Goal: Information Seeking & Learning: Check status

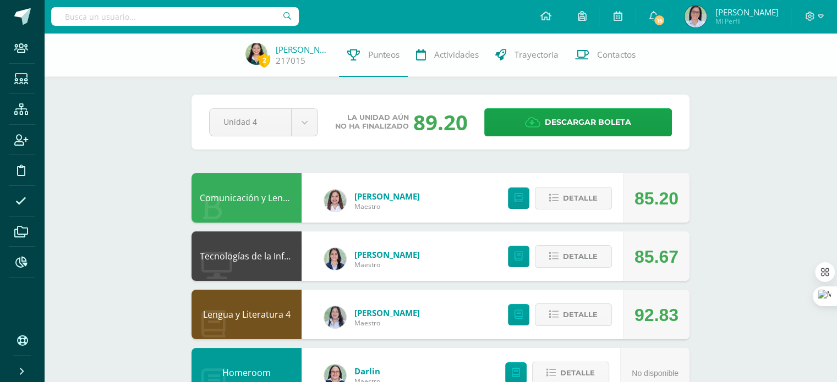
scroll to position [40, 0]
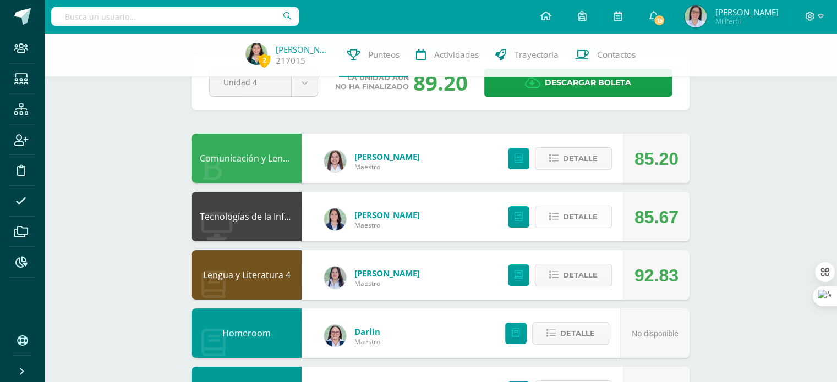
click at [569, 209] on span "Detalle" at bounding box center [580, 217] width 35 height 20
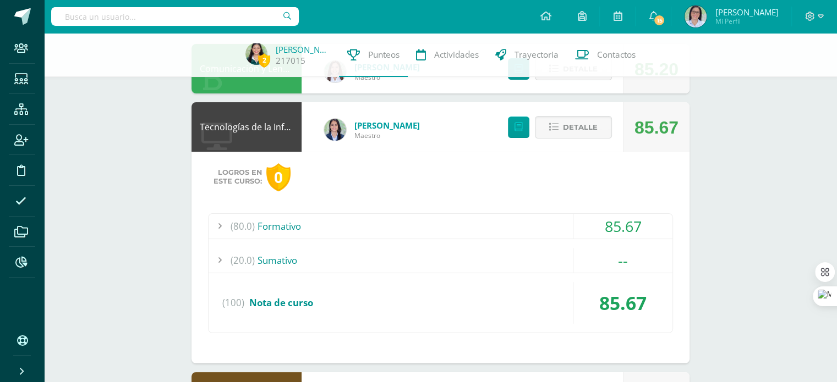
scroll to position [131, 0]
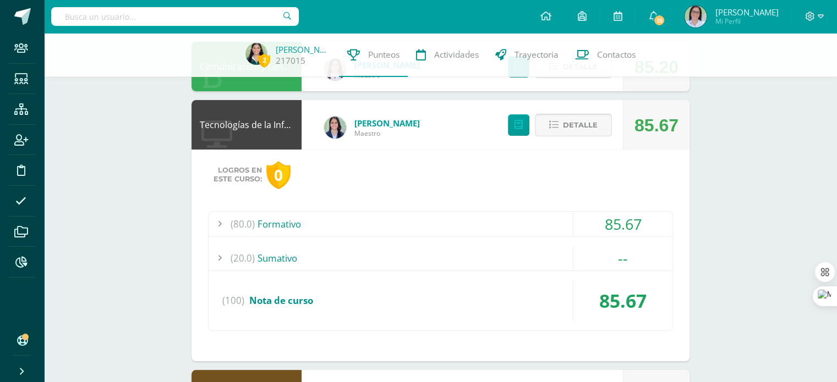
click at [586, 128] on span "Detalle" at bounding box center [580, 125] width 35 height 20
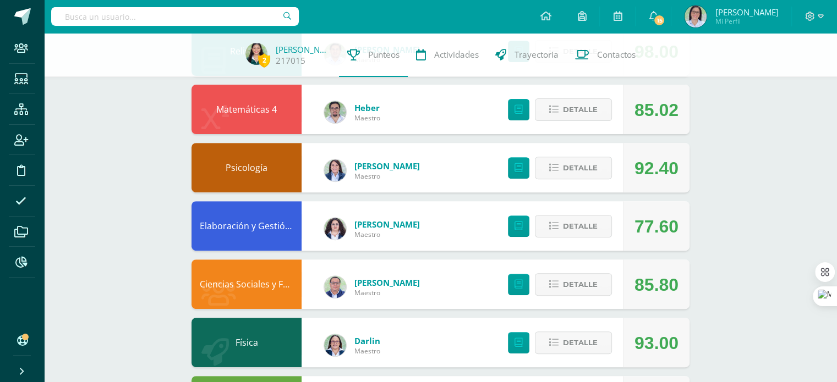
scroll to position [381, 0]
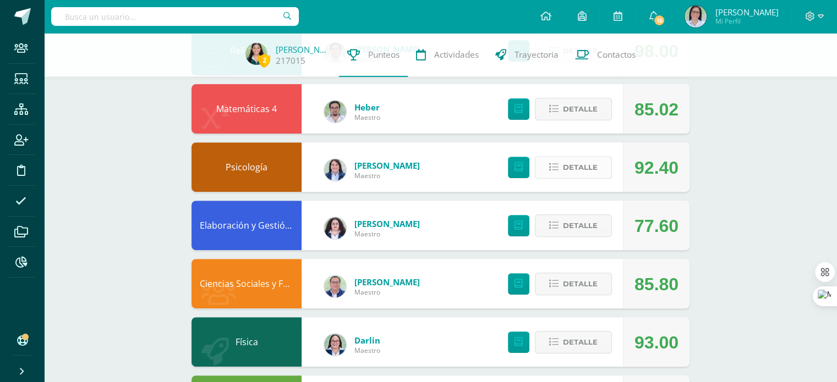
click at [570, 172] on span "Detalle" at bounding box center [580, 167] width 35 height 20
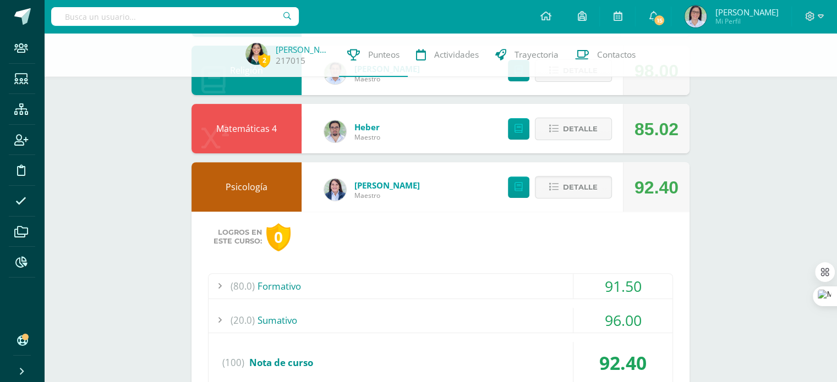
scroll to position [405, 0]
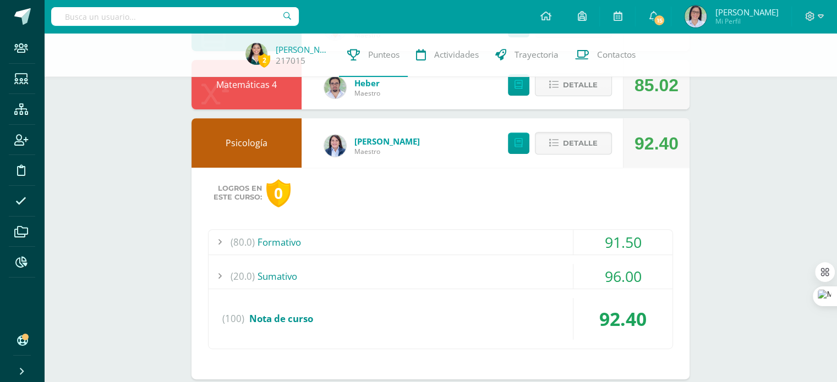
click at [383, 249] on div "(80.0) Formativo" at bounding box center [440, 242] width 464 height 25
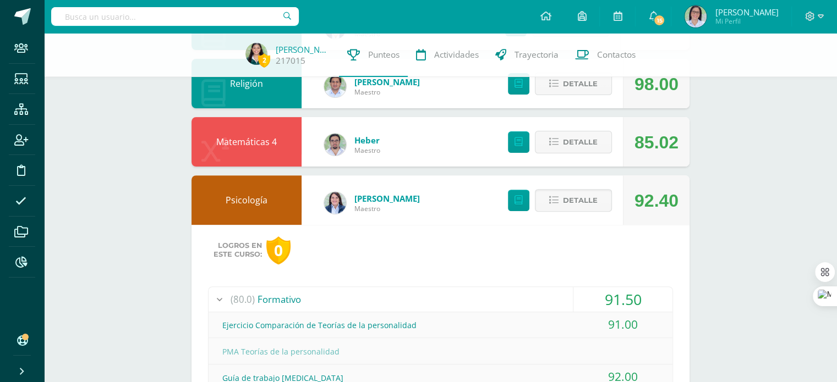
scroll to position [317, 0]
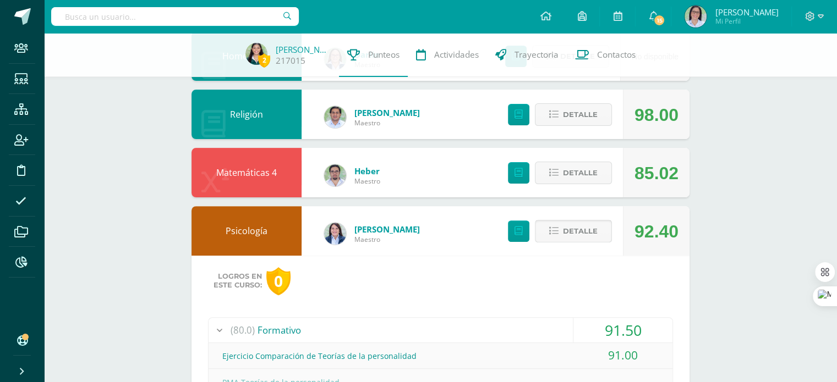
click at [557, 237] on button "Detalle" at bounding box center [573, 231] width 77 height 23
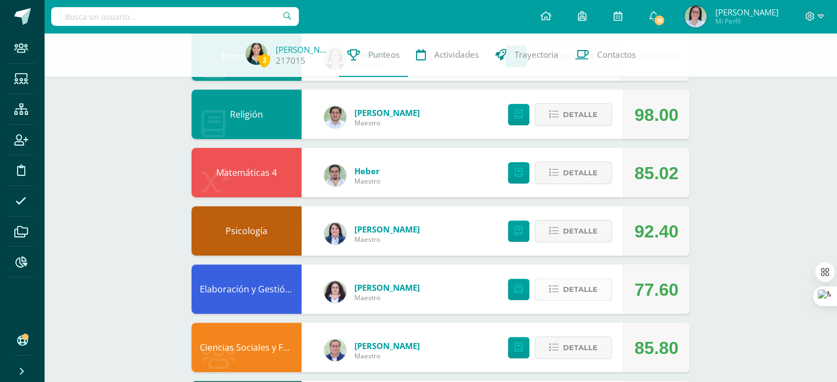
click at [584, 283] on span "Detalle" at bounding box center [580, 289] width 35 height 20
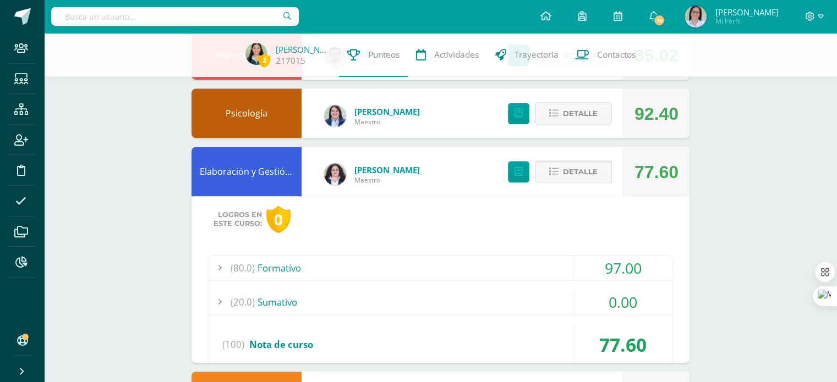
scroll to position [447, 0]
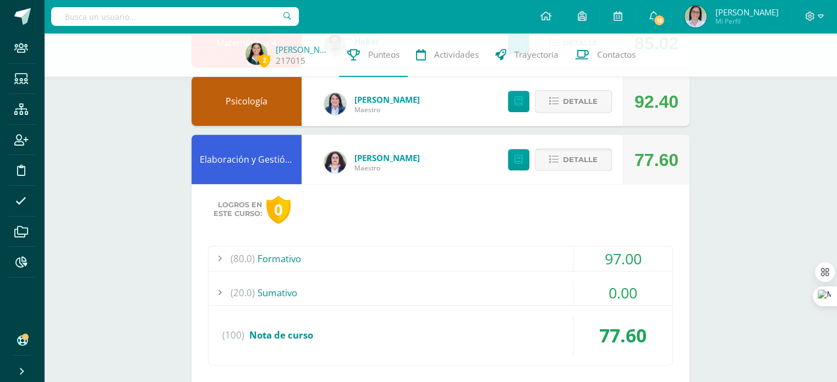
click at [565, 171] on button "Detalle" at bounding box center [573, 160] width 77 height 23
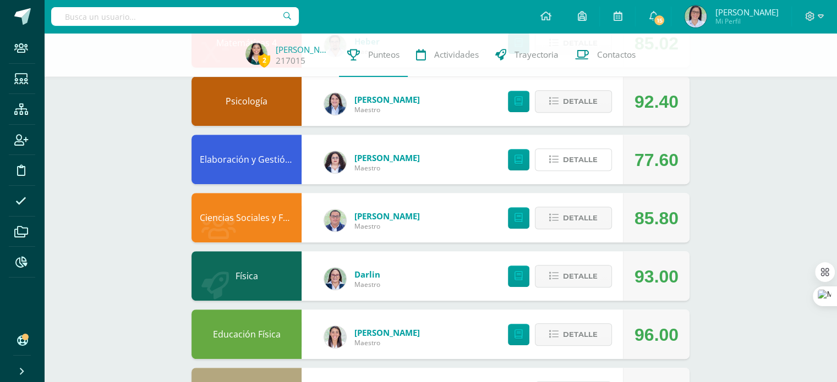
scroll to position [504, 0]
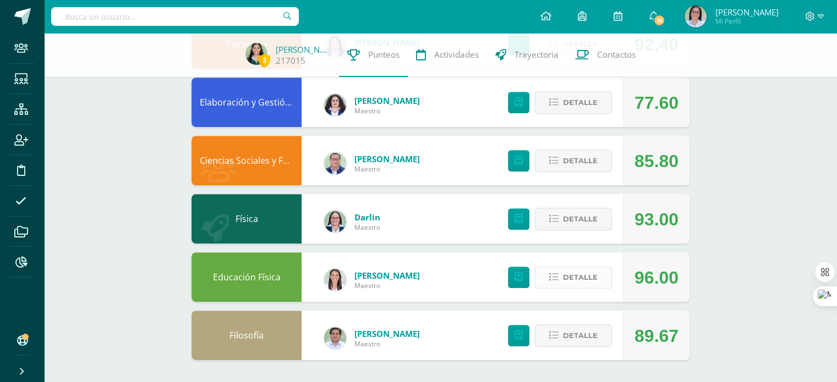
click at [568, 274] on span "Detalle" at bounding box center [580, 277] width 35 height 20
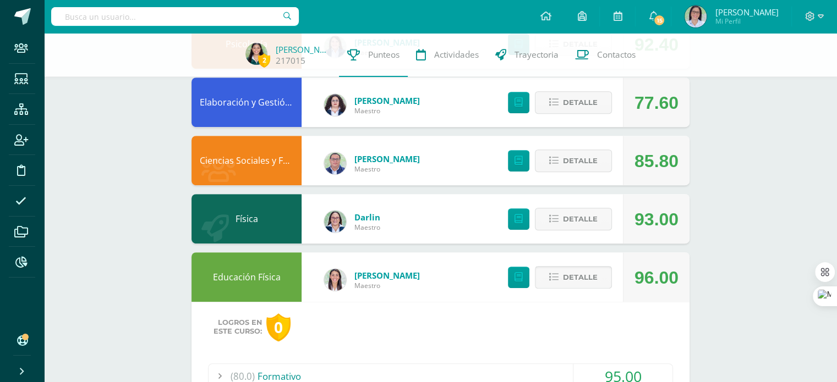
scroll to position [715, 0]
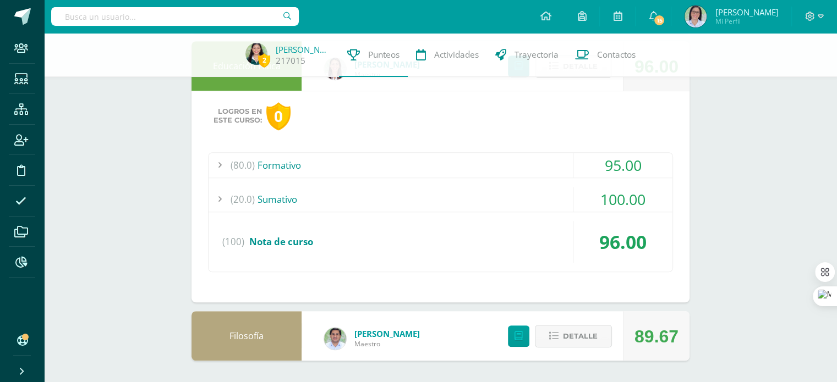
click at [398, 164] on div "(80.0) Formativo" at bounding box center [440, 165] width 464 height 25
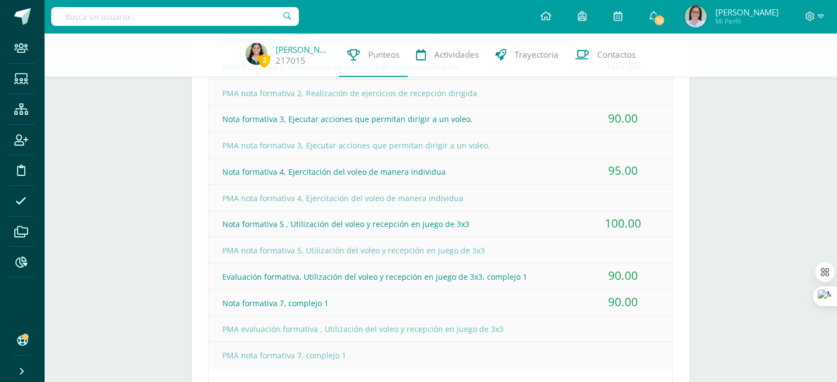
scroll to position [916, 0]
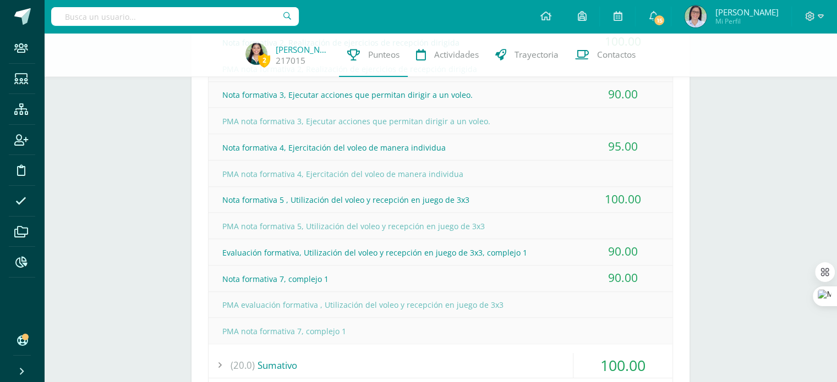
drag, startPoint x: 652, startPoint y: 277, endPoint x: 606, endPoint y: 252, distance: 51.9
click at [606, 252] on div "Nota formativa 1, Realización de ejercicios de voleo. Ejecución de acciones de …" at bounding box center [440, 160] width 464 height 367
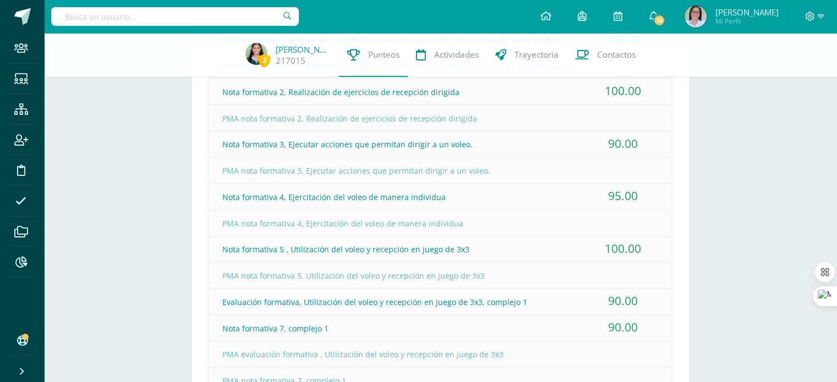
scroll to position [820, 0]
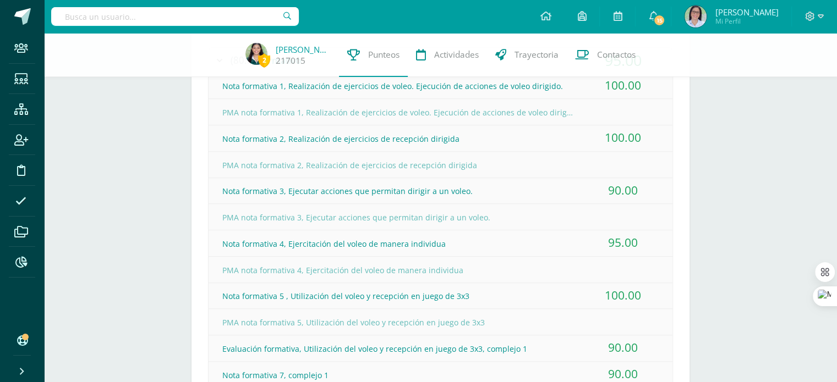
drag, startPoint x: 645, startPoint y: 189, endPoint x: 574, endPoint y: 186, distance: 70.4
click at [574, 186] on div "90.00" at bounding box center [622, 190] width 99 height 25
drag, startPoint x: 648, startPoint y: 250, endPoint x: 593, endPoint y: 244, distance: 55.4
click at [593, 244] on div "95.00" at bounding box center [622, 242] width 99 height 25
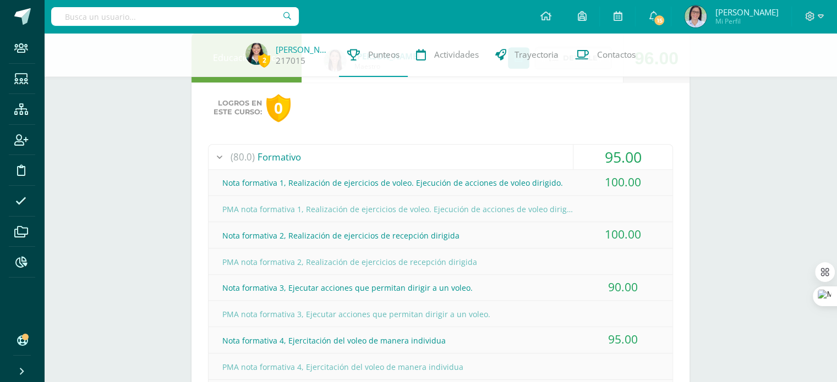
scroll to position [794, 0]
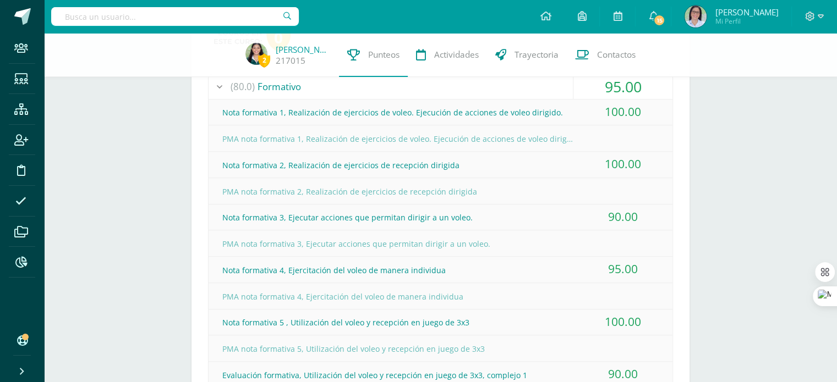
drag, startPoint x: 603, startPoint y: 327, endPoint x: 666, endPoint y: 324, distance: 62.2
click at [666, 324] on div "100.00" at bounding box center [622, 322] width 99 height 25
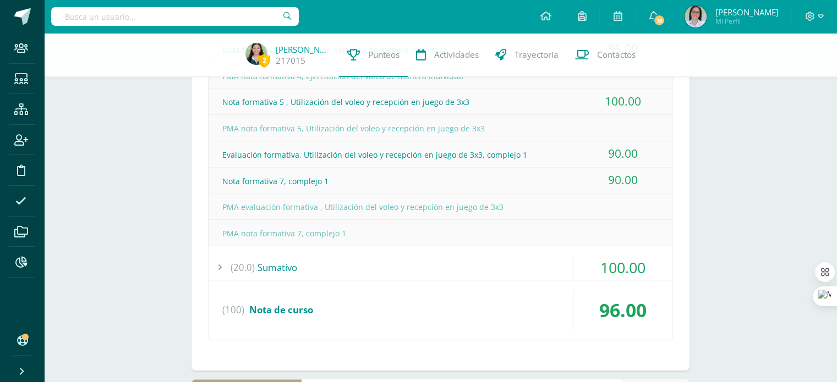
scroll to position [688, 0]
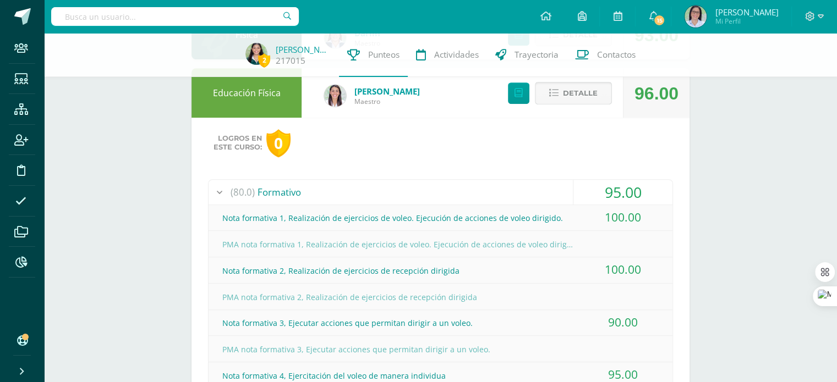
click at [580, 91] on span "Detalle" at bounding box center [580, 93] width 35 height 20
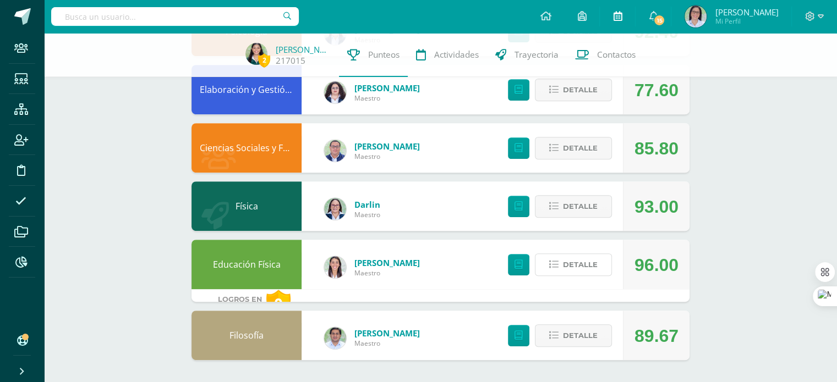
scroll to position [504, 0]
